Goal: Task Accomplishment & Management: Complete application form

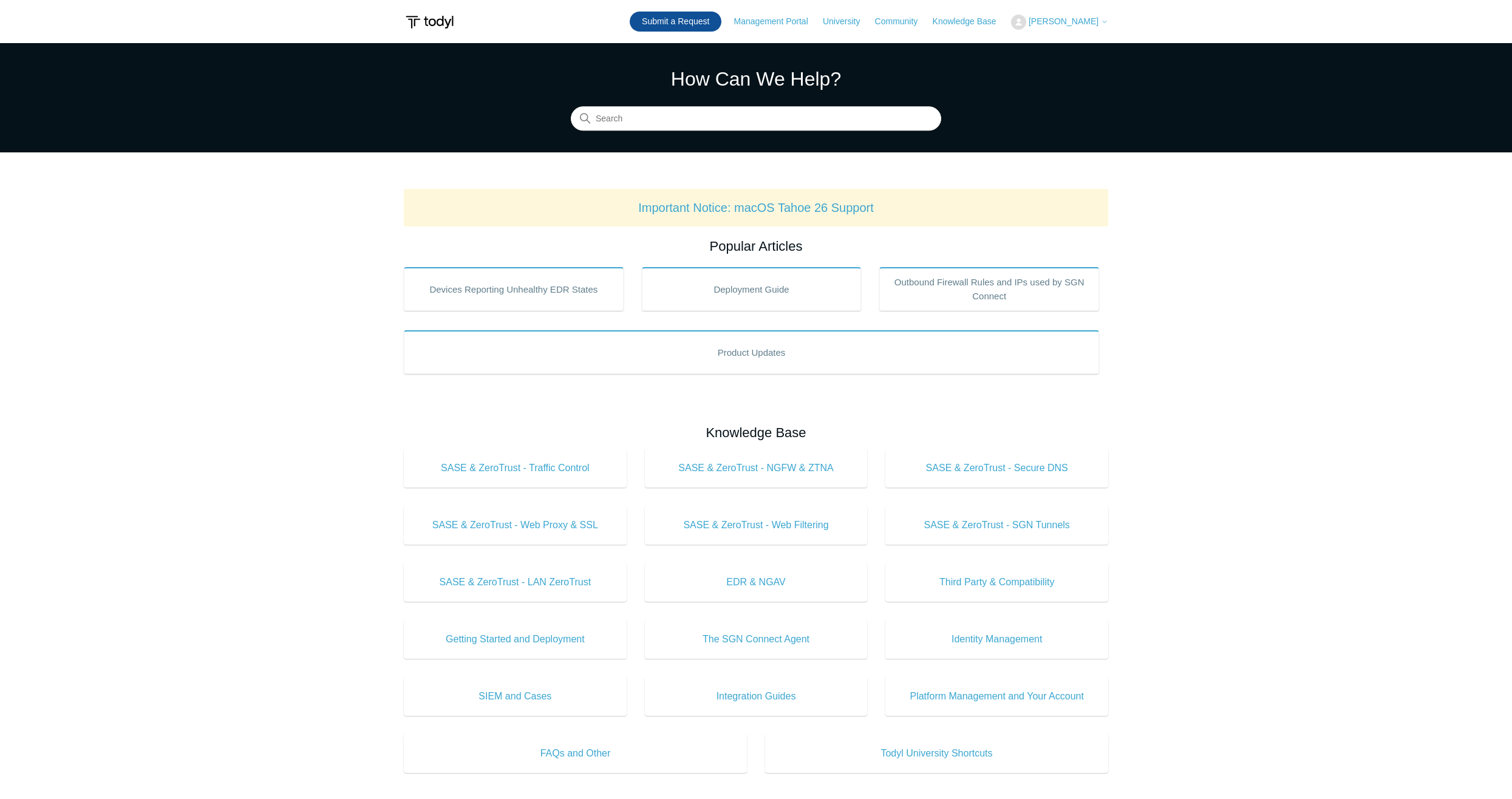
click at [684, 22] on link "Submit a Request" at bounding box center [675, 21] width 92 height 20
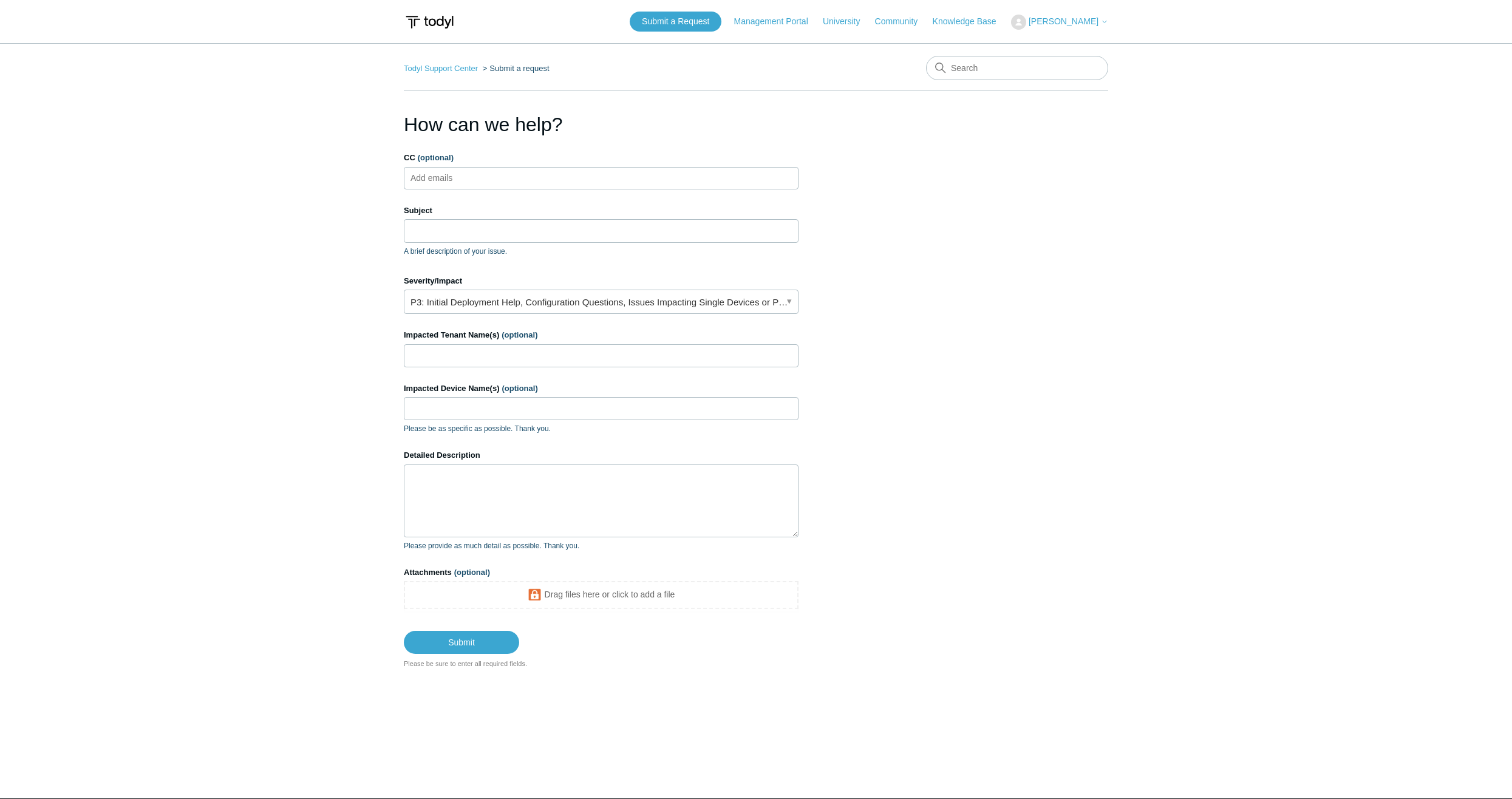
click at [475, 180] on input "CC (optional)" at bounding box center [442, 177] width 73 height 18
type input "Q"
click at [454, 180] on input "CC (optional)" at bounding box center [442, 177] width 73 height 18
paste input "[PERSON_NAME][EMAIL_ADDRESS][PERSON_NAME][DOMAIN_NAME]"
type input "[PERSON_NAME][EMAIL_ADDRESS][PERSON_NAME][DOMAIN_NAME]"
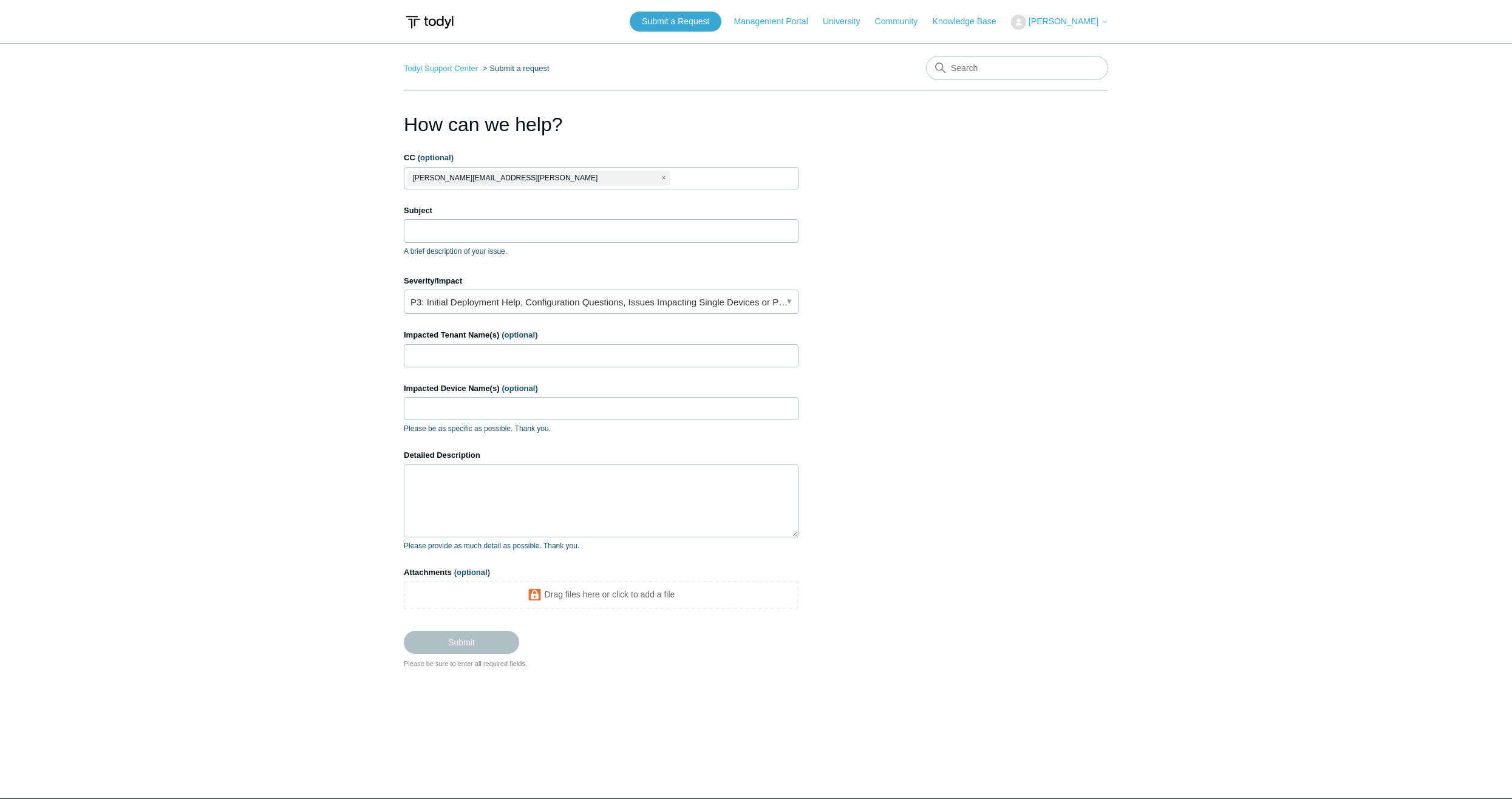
click at [603, 179] on ul "[PERSON_NAME][EMAIL_ADDRESS][PERSON_NAME][DOMAIN_NAME]" at bounding box center [601, 178] width 395 height 22
paste input "[PERSON_NAME][EMAIL_ADDRESS][PERSON_NAME][DOMAIN_NAME]"
type input "[PERSON_NAME][EMAIL_ADDRESS][PERSON_NAME][DOMAIN_NAME]"
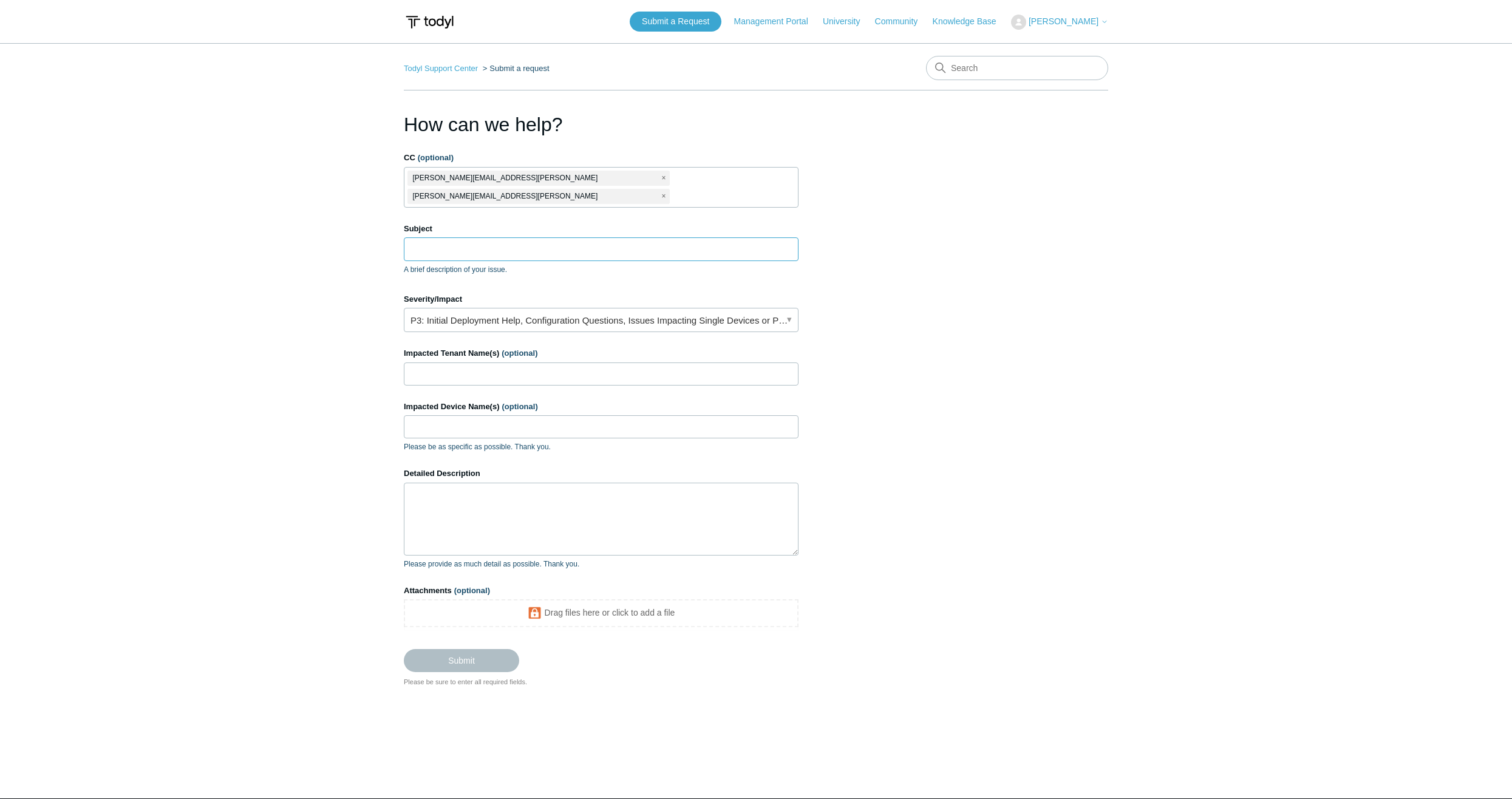
click at [514, 240] on input "Subject" at bounding box center [601, 249] width 395 height 23
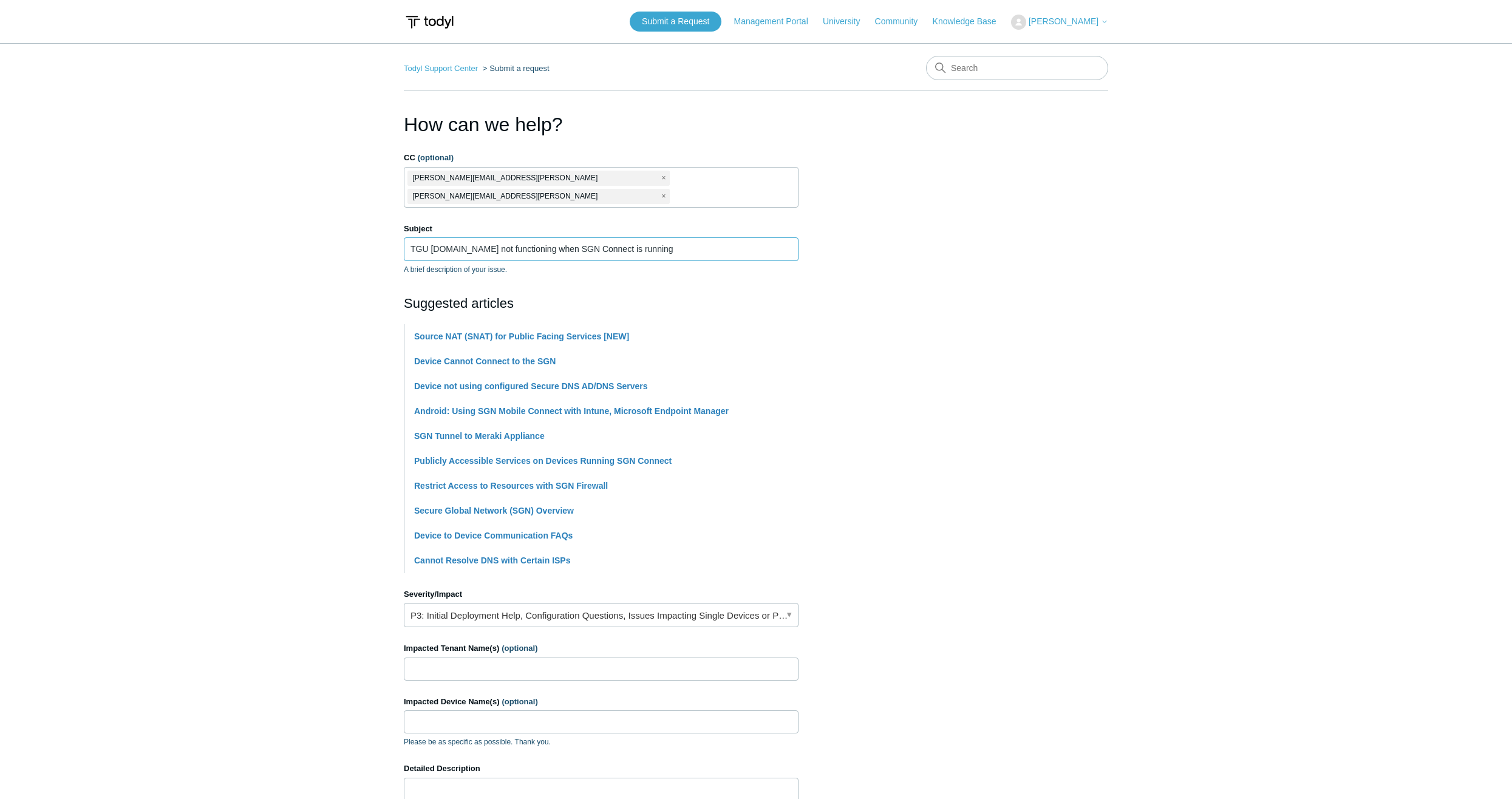
type input "TGU [DOMAIN_NAME] not functioning when SGN Connect is running"
click at [908, 286] on section "How can we help? CC (optional) [PERSON_NAME][EMAIL_ADDRESS][PERSON_NAME][DOMAIN…" at bounding box center [756, 547] width 705 height 873
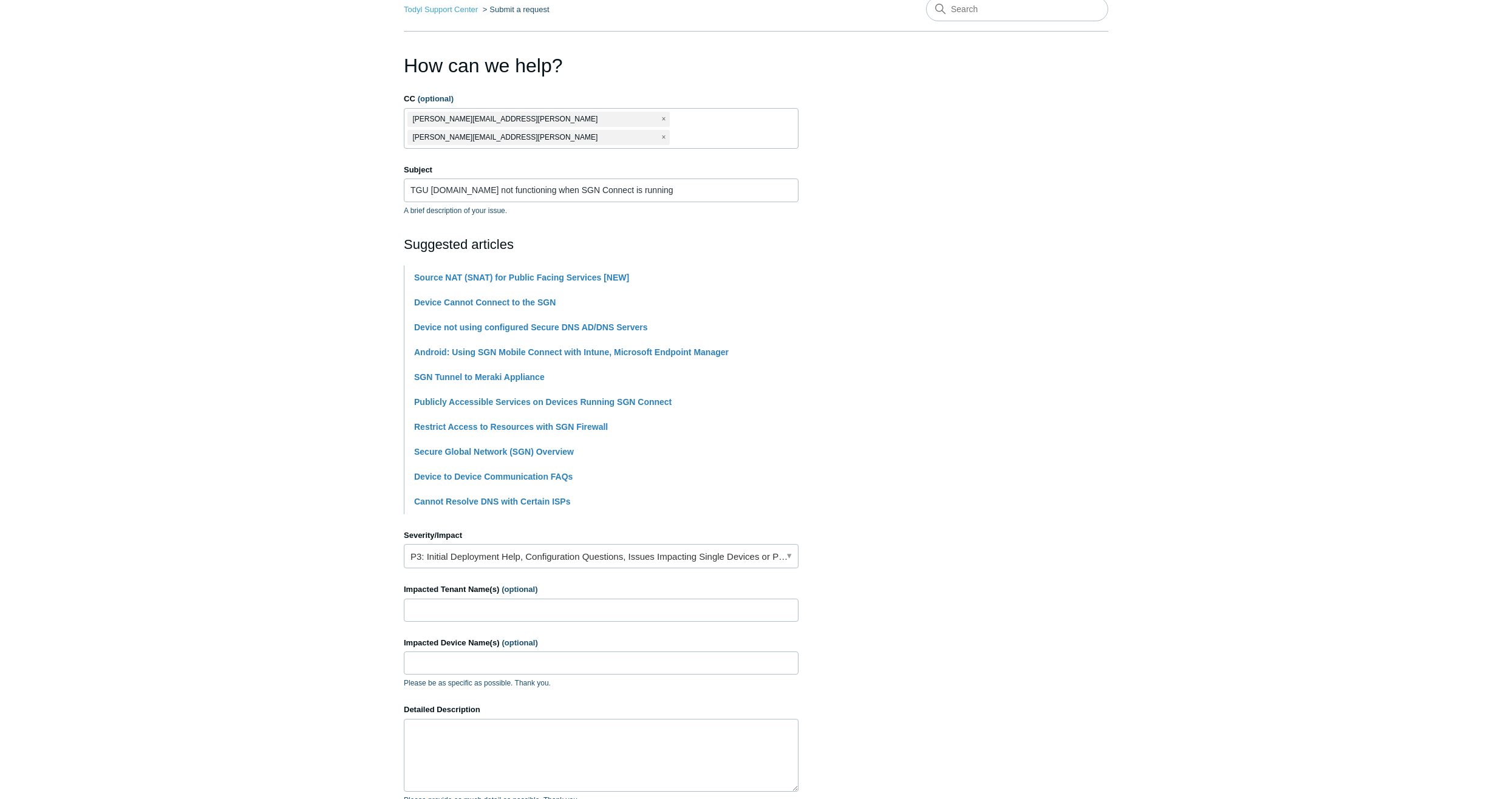
scroll to position [182, 0]
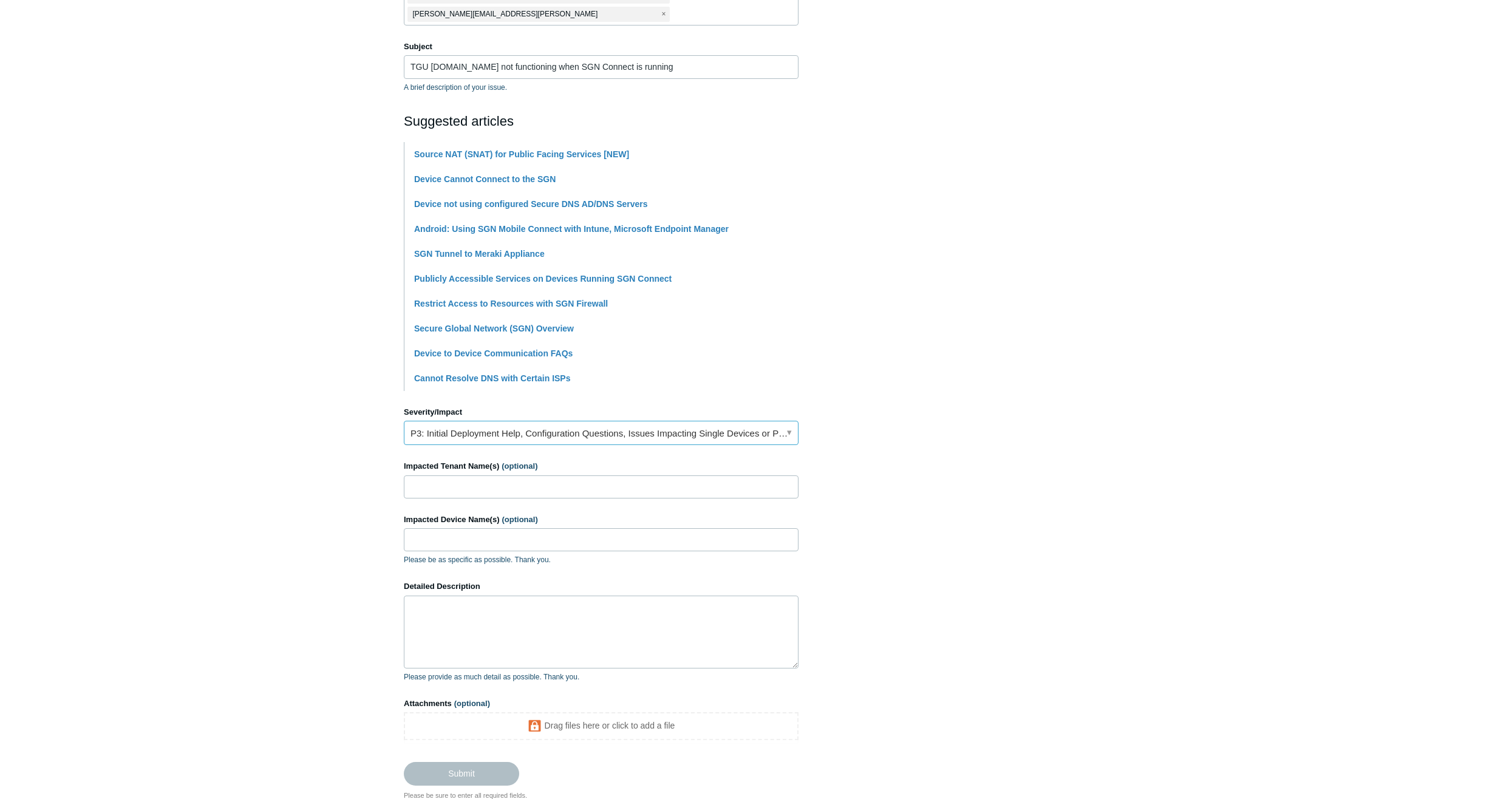
click at [527, 421] on link "P3: Initial Deployment Help, Configuration Questions, Issues Impacting Single D…" at bounding box center [601, 433] width 395 height 24
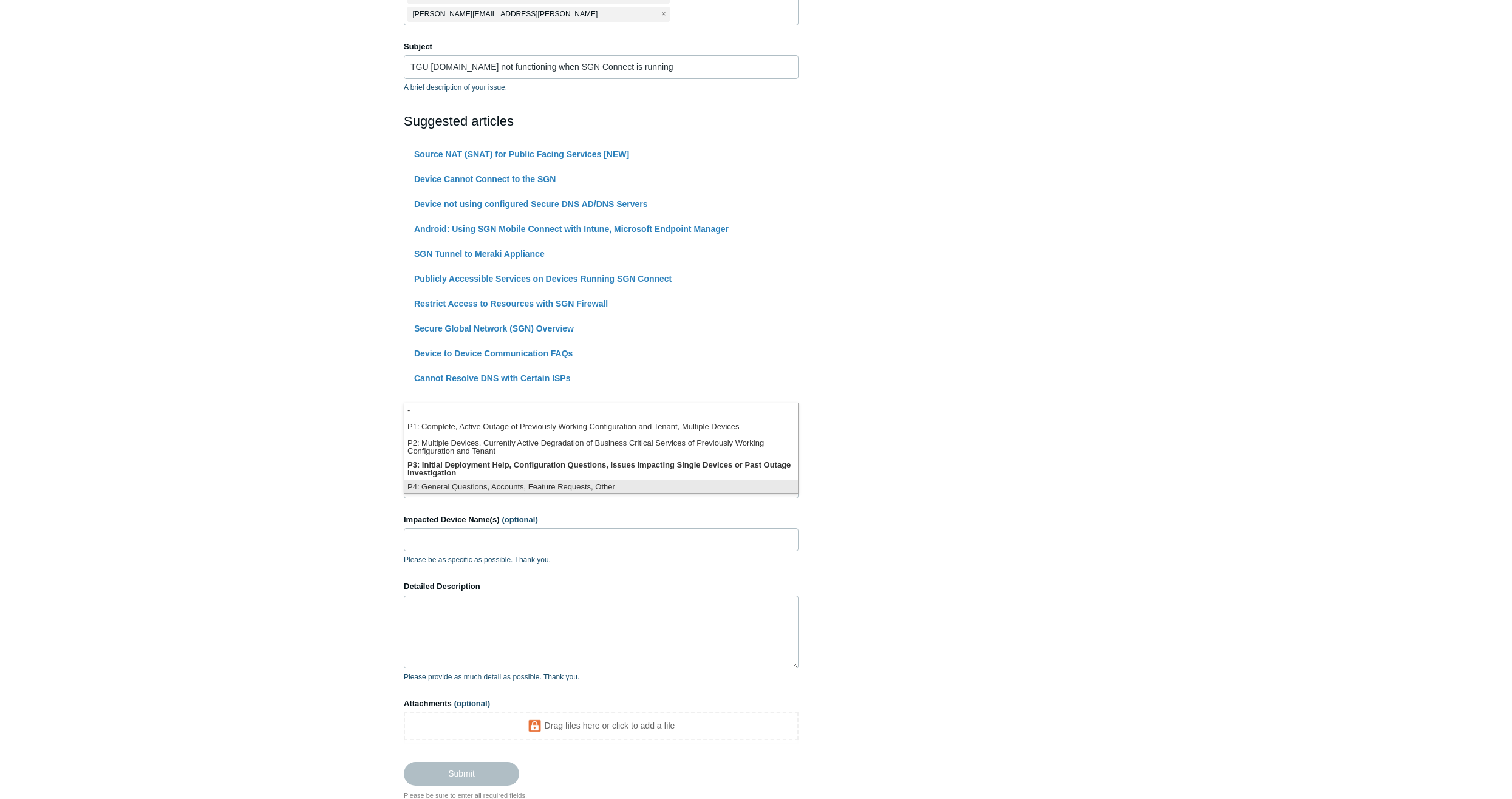
scroll to position [3, 0]
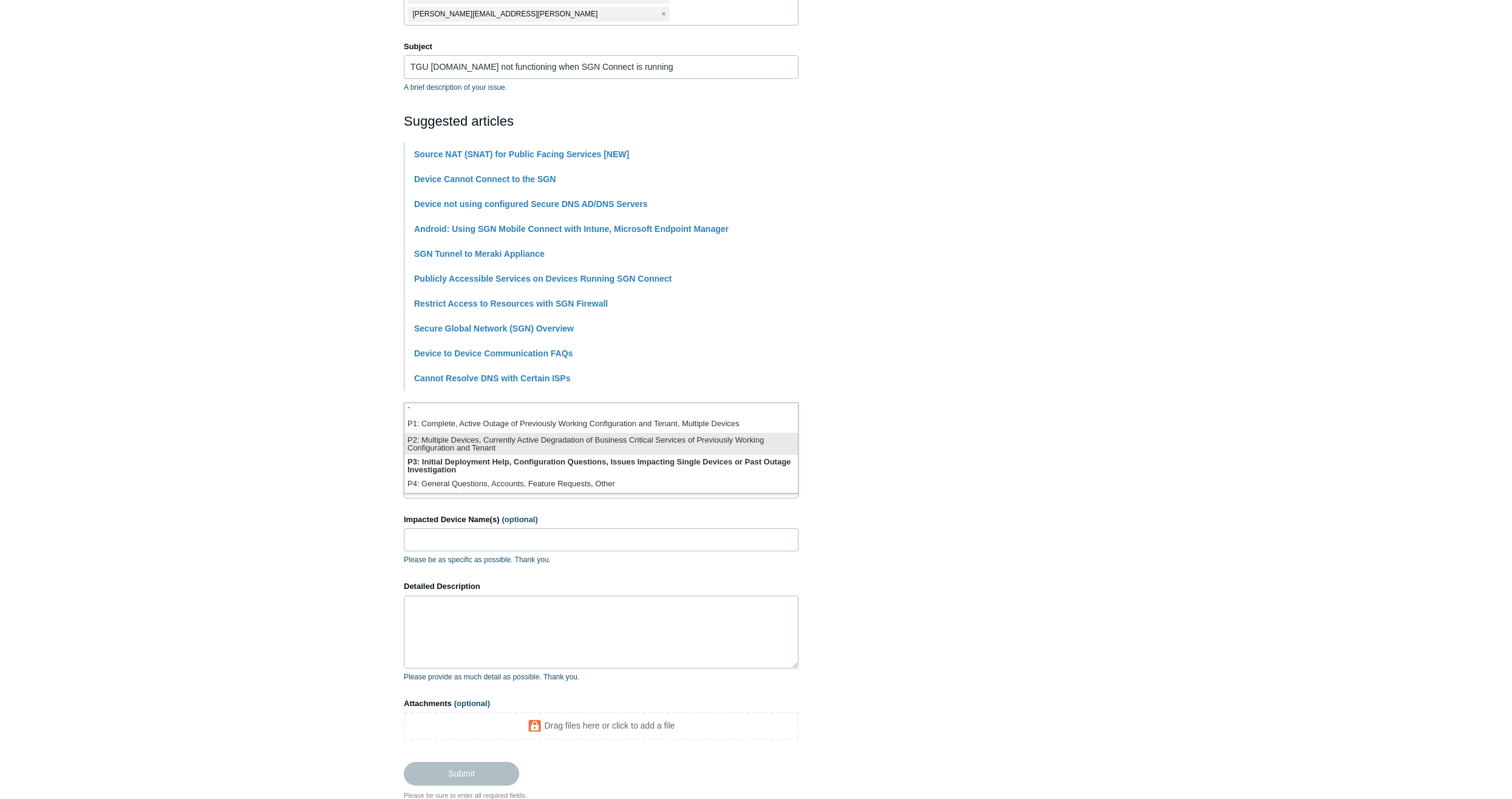
click at [614, 443] on li "P2: Multiple Devices, Currently Active Degradation of Business Critical Service…" at bounding box center [601, 444] width 393 height 22
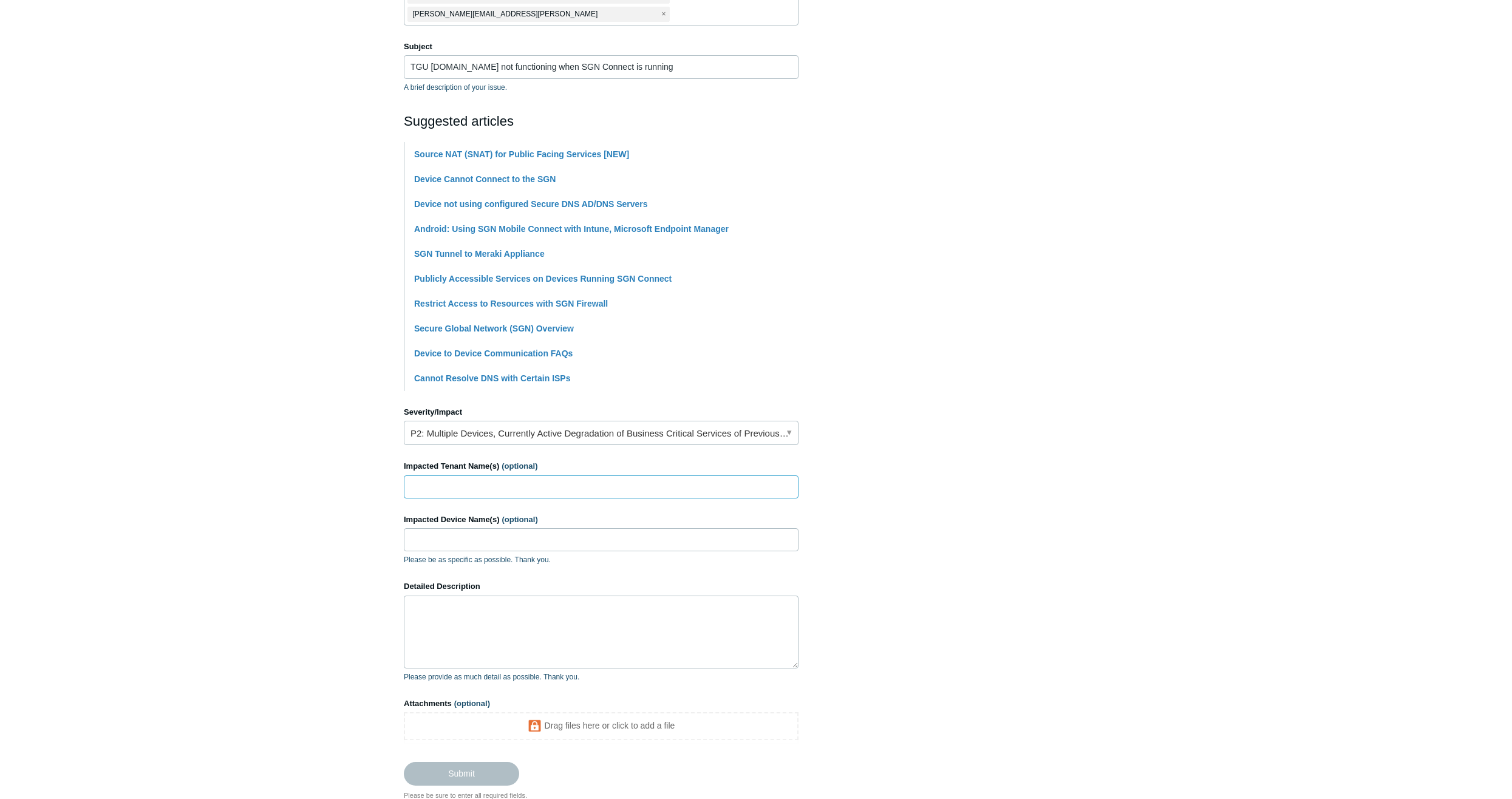
click at [509, 476] on input "Impacted Tenant Name(s) (optional)" at bounding box center [601, 487] width 395 height 23
type input "Trident Group [GEOGRAPHIC_DATA]"
click at [543, 529] on input "Impacted Device Name(s) (optional)" at bounding box center [601, 540] width 395 height 23
click at [431, 529] on input "Impacted Device Name(s) (optional)" at bounding box center [601, 540] width 395 height 23
paste input "TGU-JUMP"
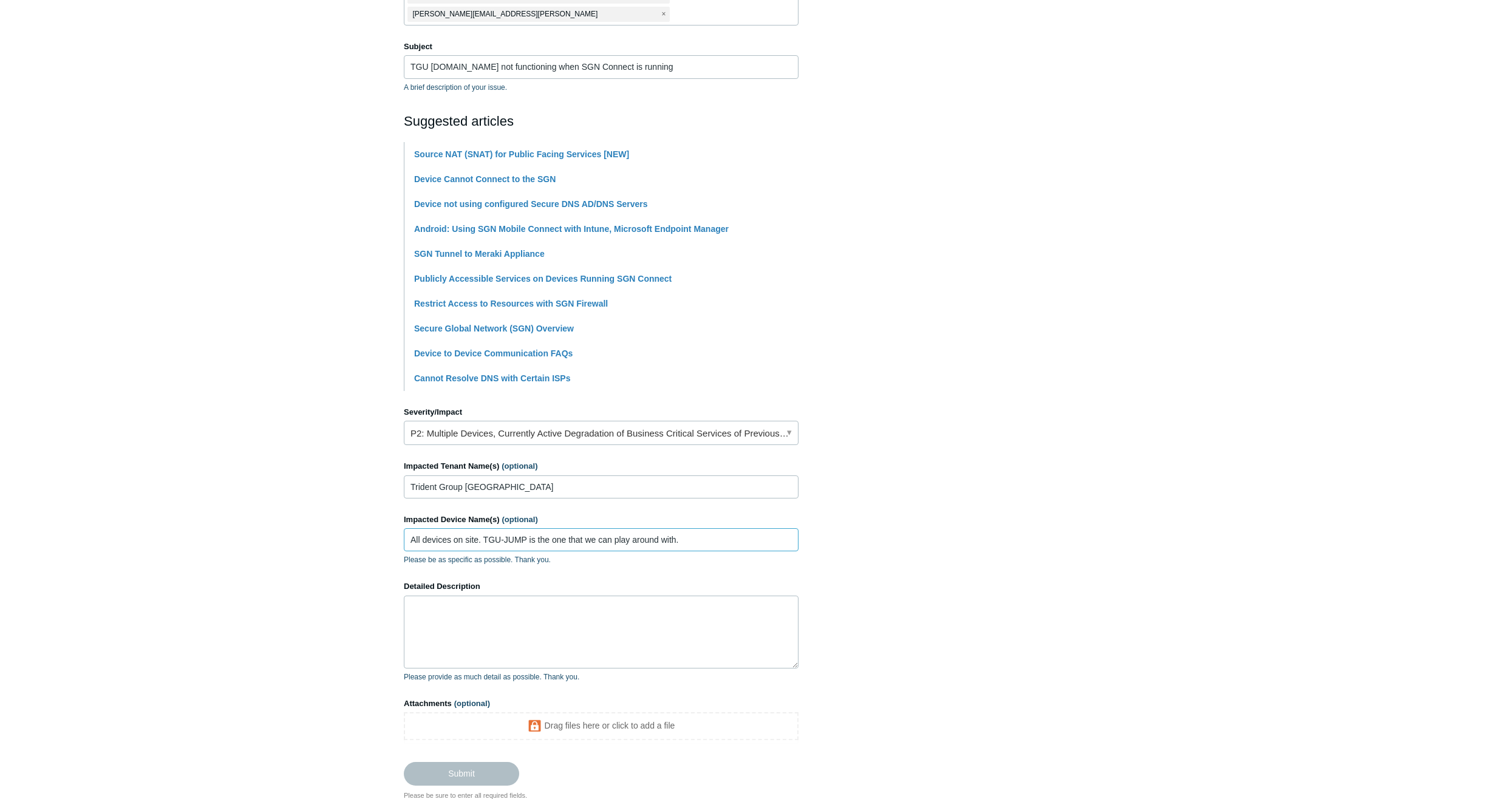
type input "All devices on site. TGU-JUMP is the one that we can play around with."
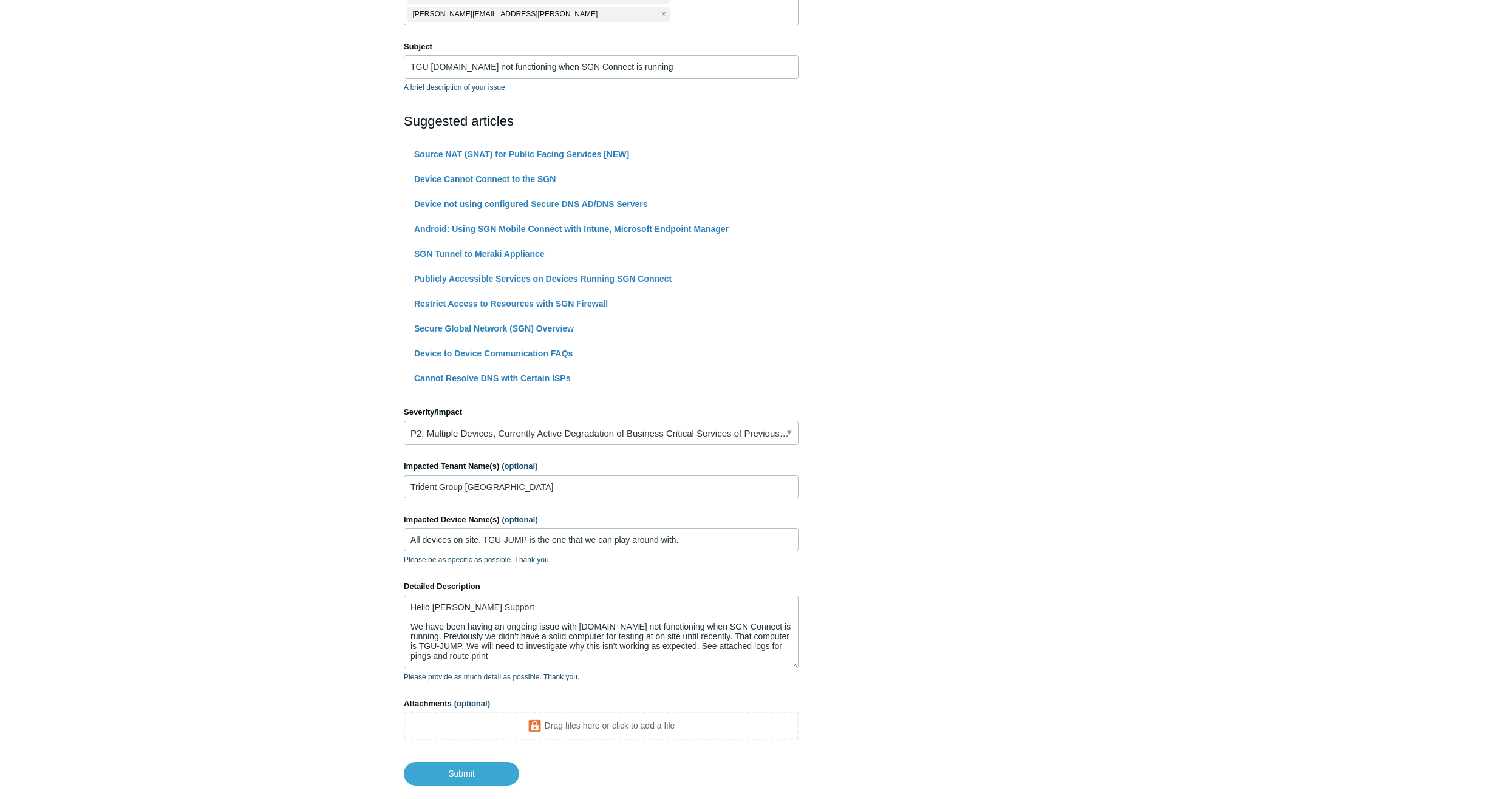
click at [883, 797] on body "Skip to main content Submit a Request Management Portal University Community Kn…" at bounding box center [756, 344] width 1512 height 1053
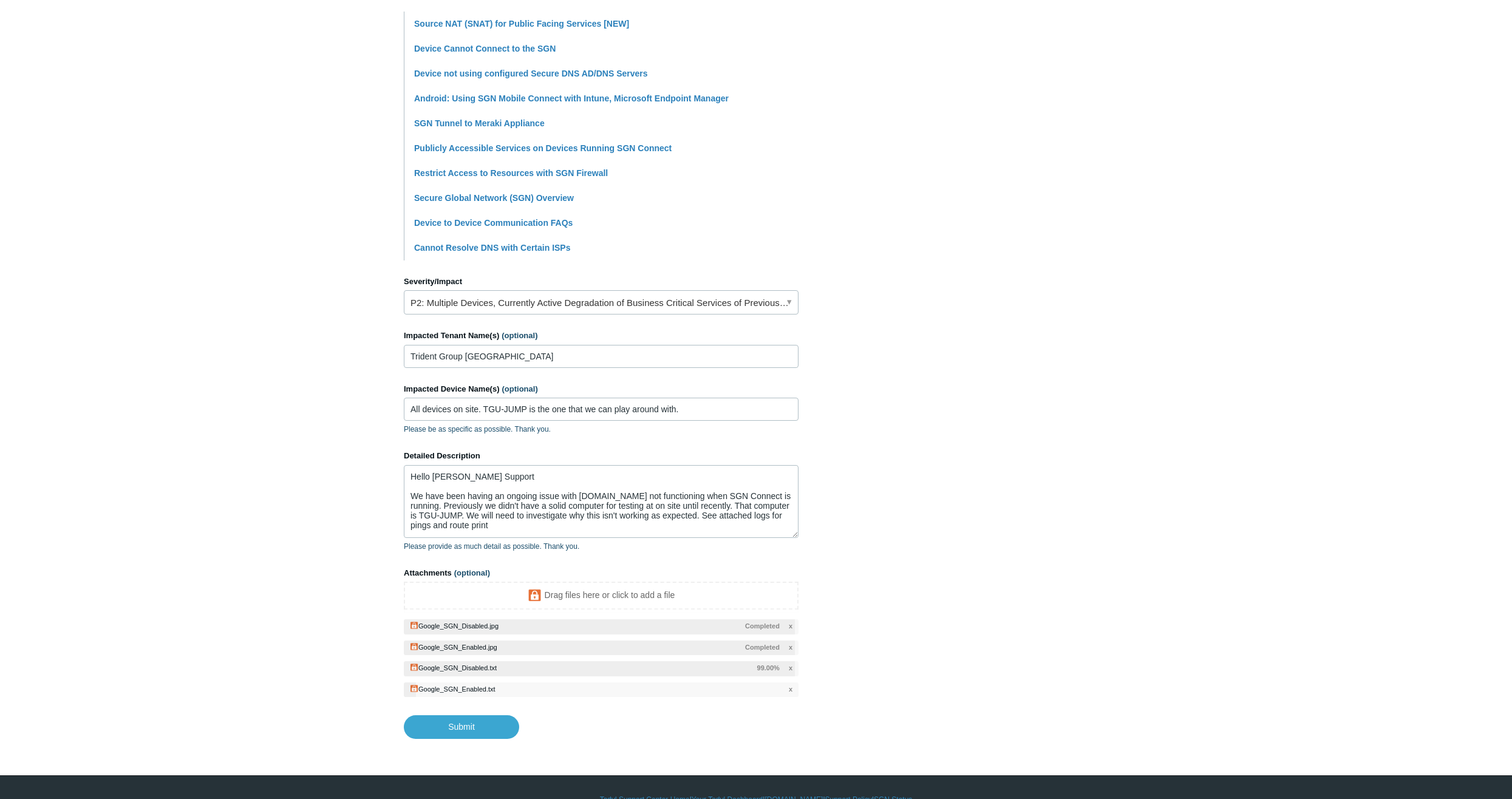
scroll to position [319, 0]
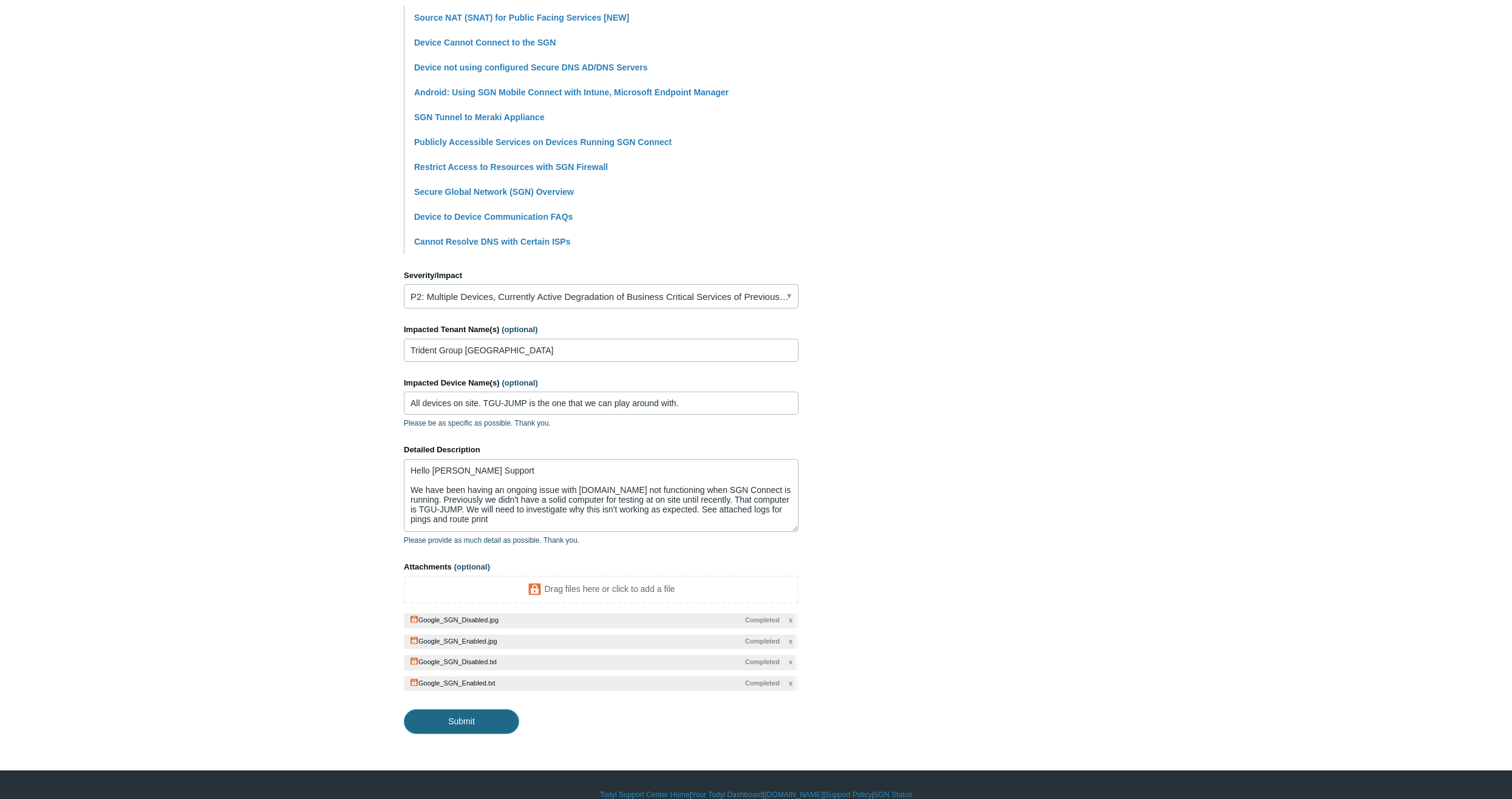
click at [490, 709] on input "Submit" at bounding box center [461, 721] width 115 height 24
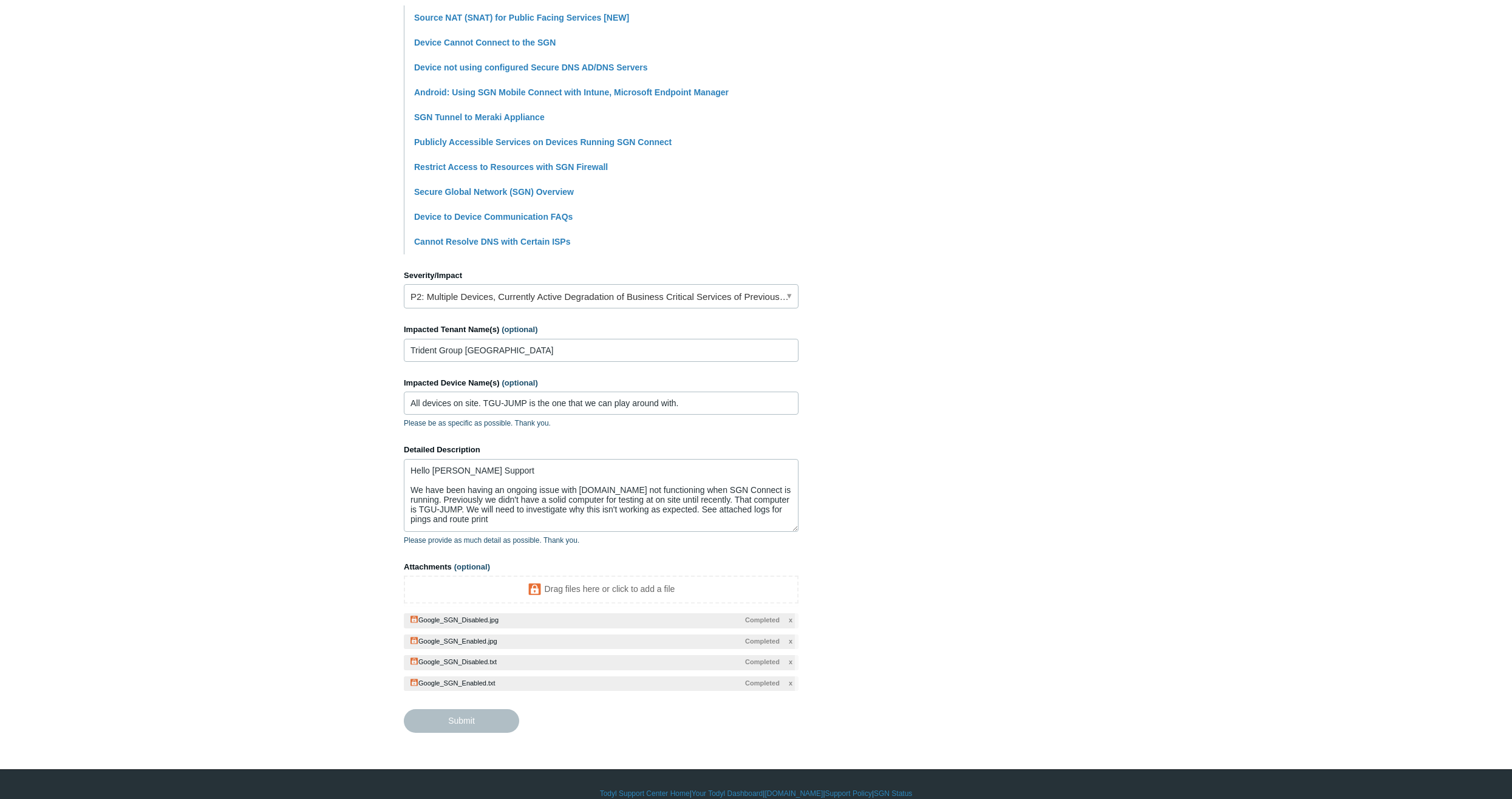
type textarea "Hello [PERSON_NAME] Support We have been having an ongoing issue with [DOMAIN_N…"
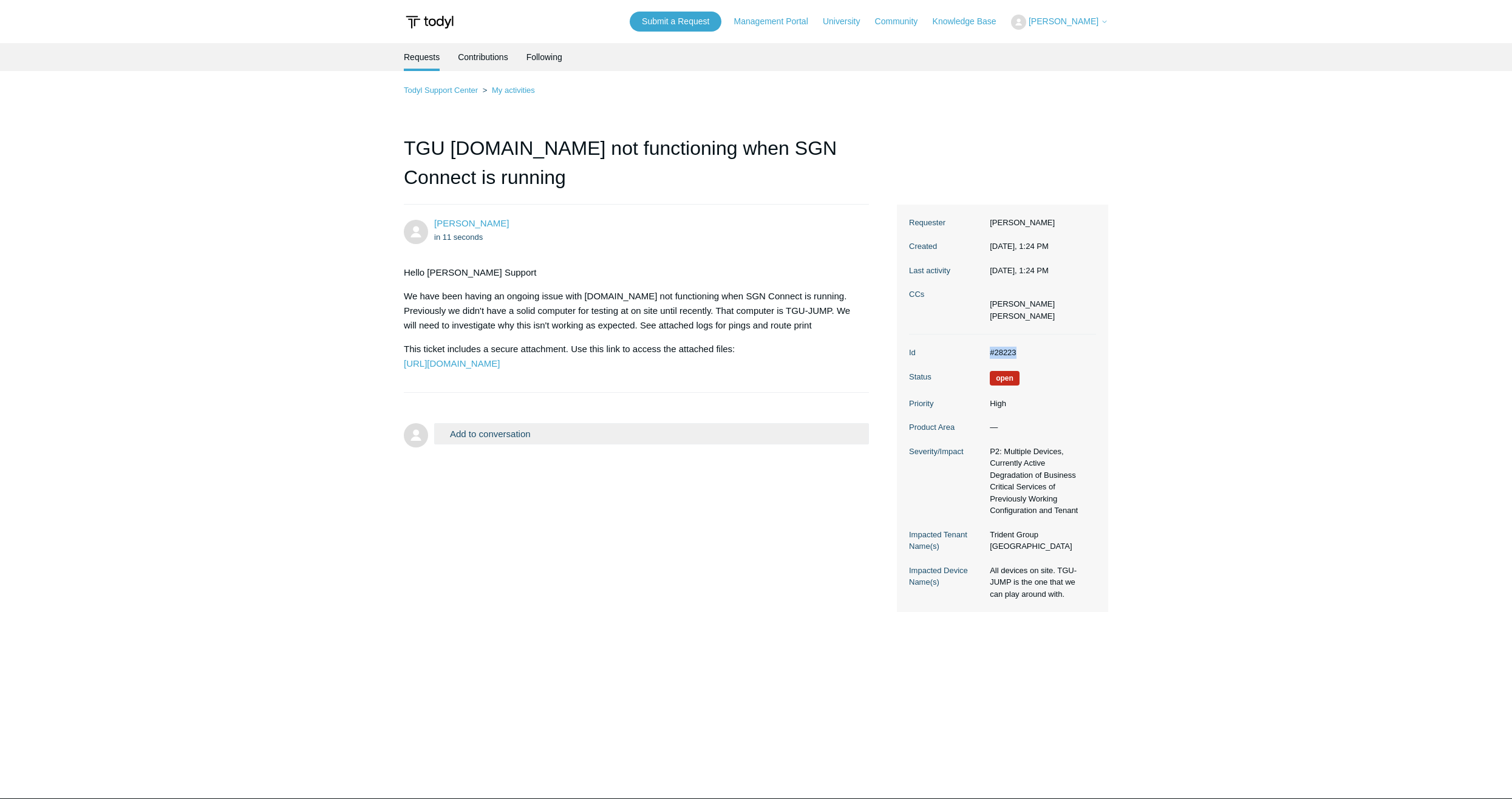
drag, startPoint x: 1040, startPoint y: 352, endPoint x: 983, endPoint y: 349, distance: 57.1
click at [983, 349] on dl "Id #28223 Status Open Priority High Product Area — Severity/Impact P2: Multiple…" at bounding box center [1002, 473] width 187 height 278
copy dl "#28223"
